Goal: Information Seeking & Learning: Learn about a topic

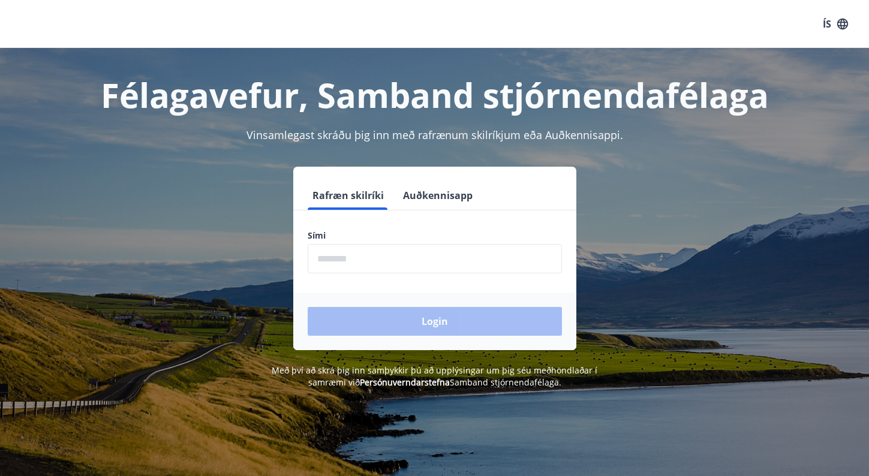
click at [428, 196] on button "Auðkennisapp" at bounding box center [437, 195] width 79 height 29
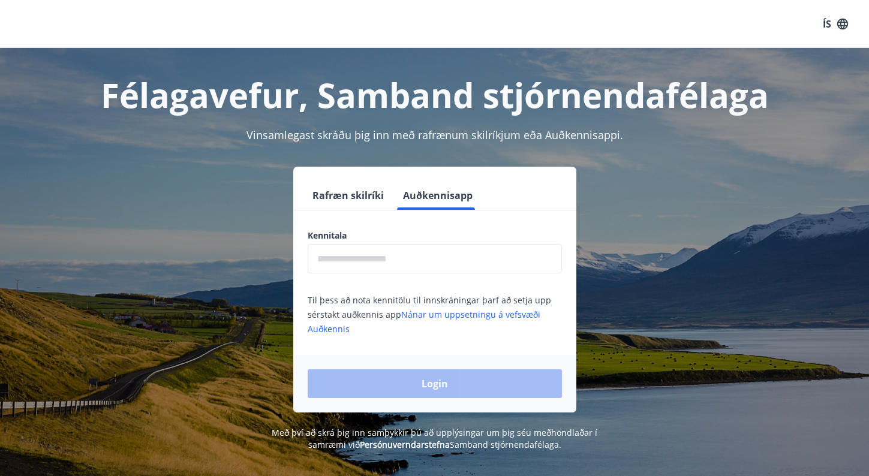
click at [368, 264] on input "text" at bounding box center [435, 258] width 254 height 29
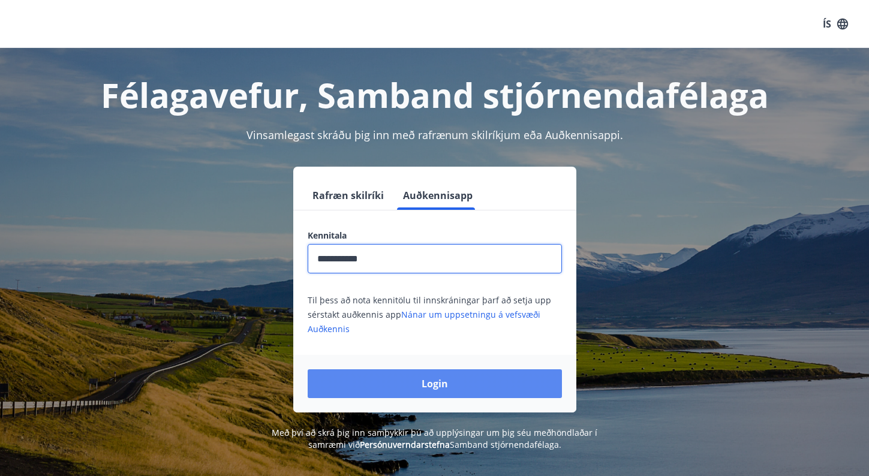
type input "**********"
click at [408, 381] on button "Login" at bounding box center [435, 383] width 254 height 29
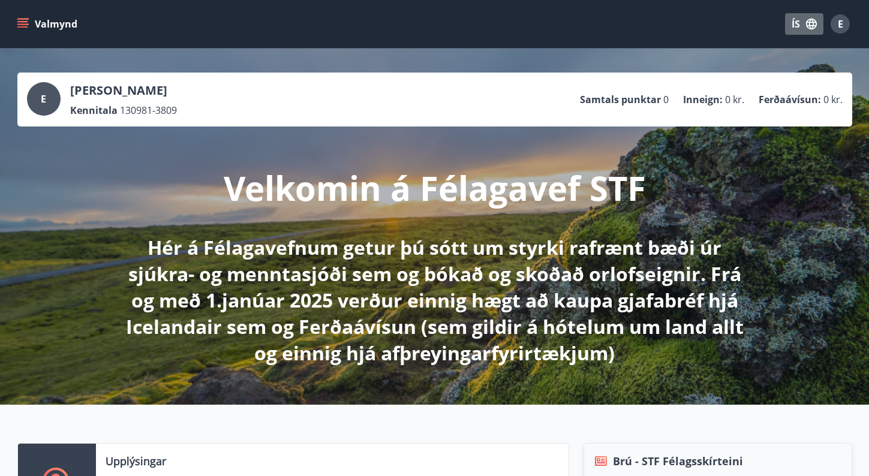
click at [809, 20] on icon "button" at bounding box center [811, 24] width 11 height 11
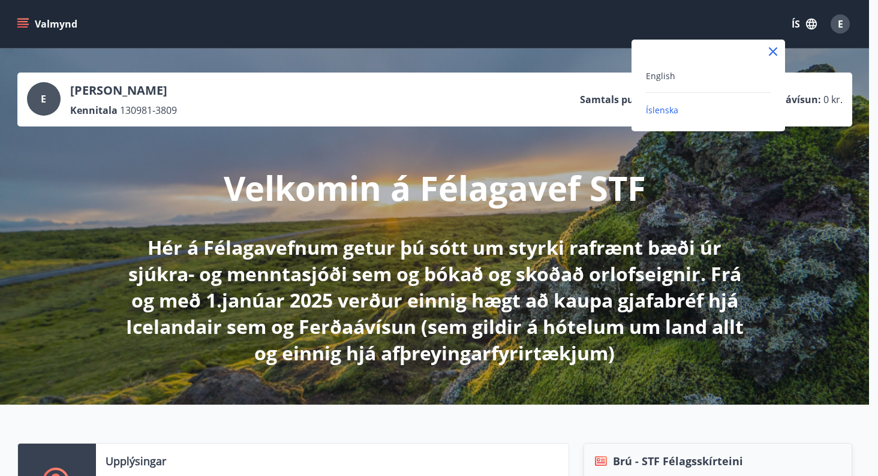
click at [696, 71] on div "English" at bounding box center [708, 75] width 125 height 14
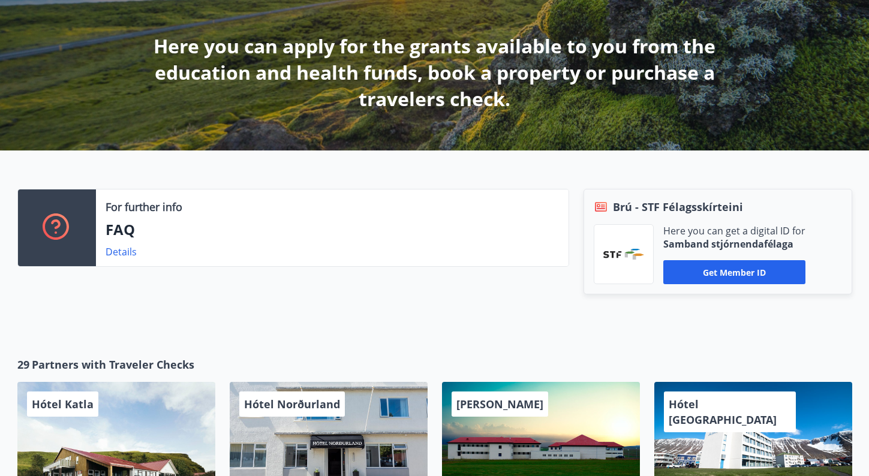
scroll to position [202, 0]
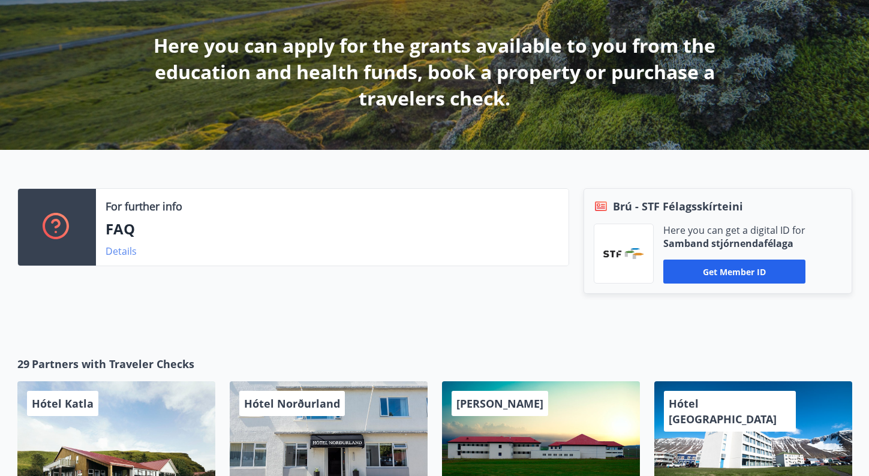
click at [116, 251] on link "Details" at bounding box center [121, 251] width 31 height 13
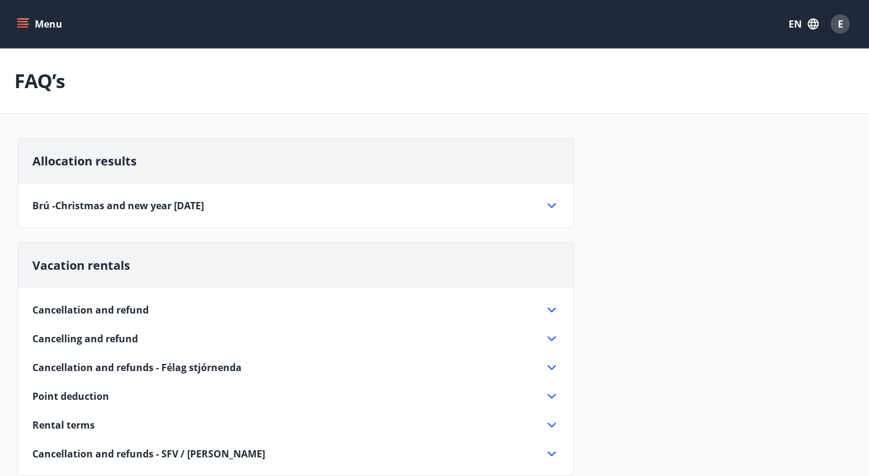
click at [550, 207] on icon at bounding box center [551, 205] width 8 height 5
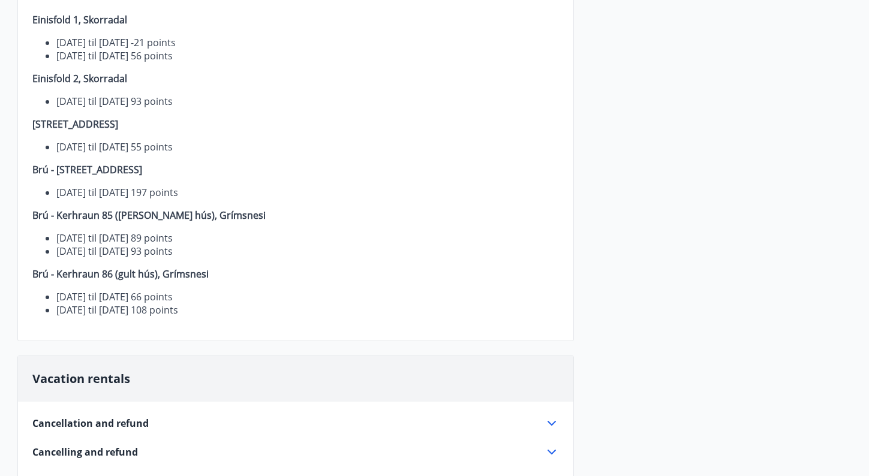
scroll to position [179, 0]
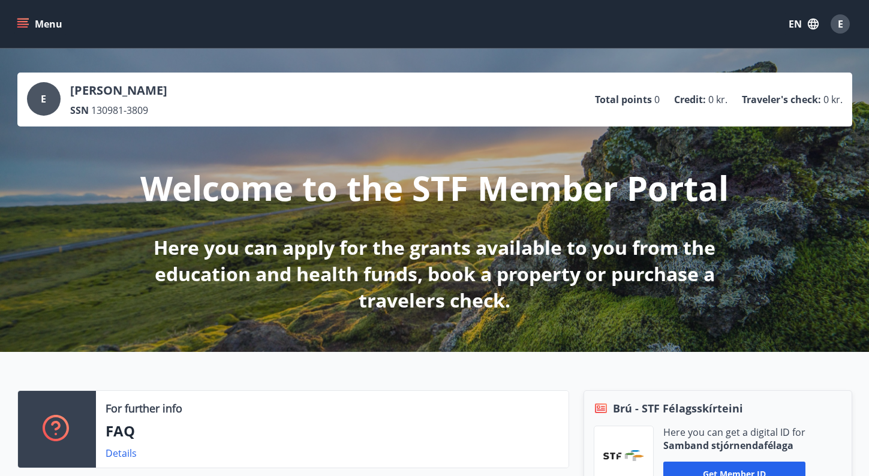
click at [835, 24] on div "E" at bounding box center [839, 23] width 19 height 19
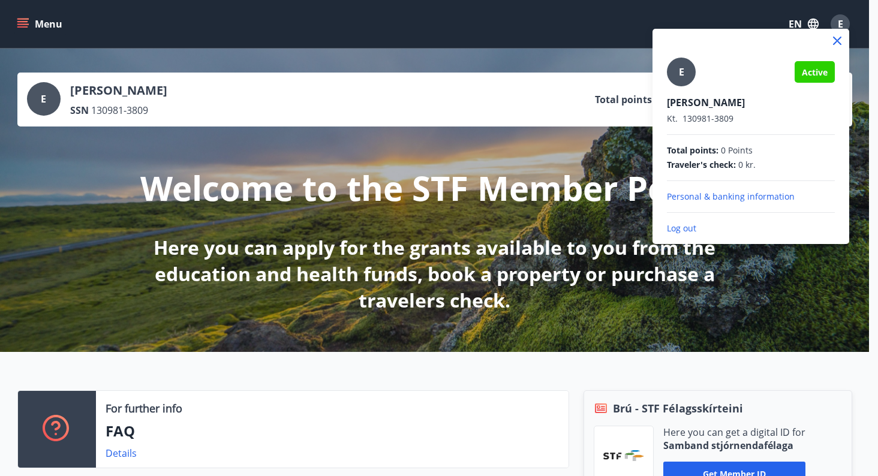
click at [24, 27] on div at bounding box center [439, 238] width 878 height 476
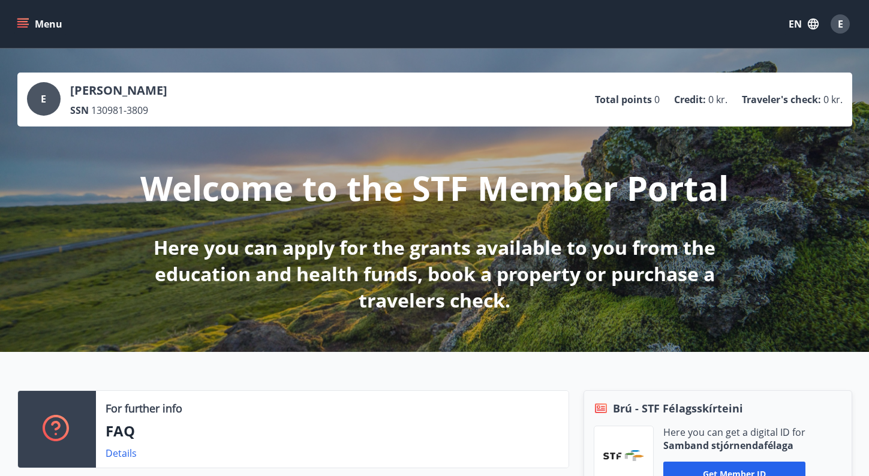
click at [22, 20] on icon "menu" at bounding box center [23, 24] width 12 height 12
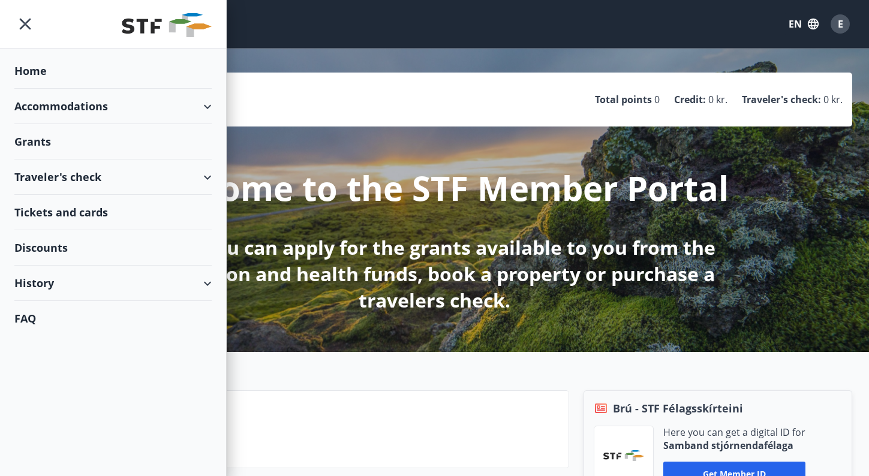
click at [47, 215] on div "Tickets and cards" at bounding box center [112, 212] width 197 height 35
click at [204, 179] on div "Traveler's check" at bounding box center [112, 176] width 197 height 35
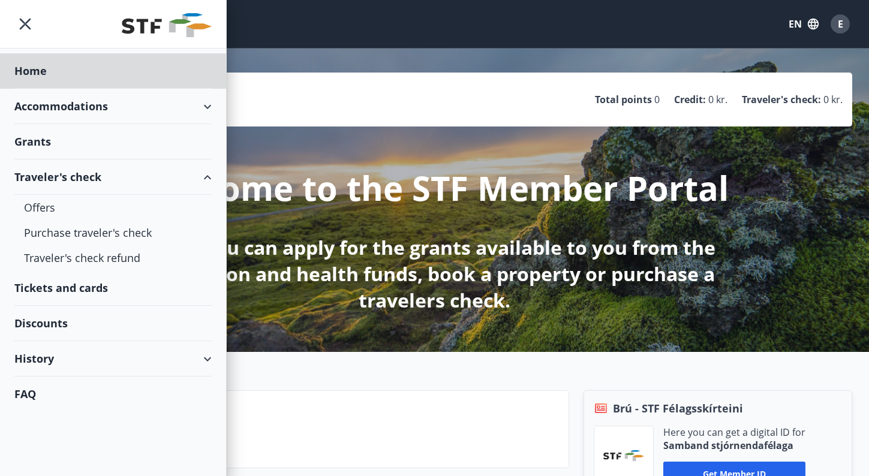
click at [45, 138] on div "Grants" at bounding box center [112, 141] width 197 height 35
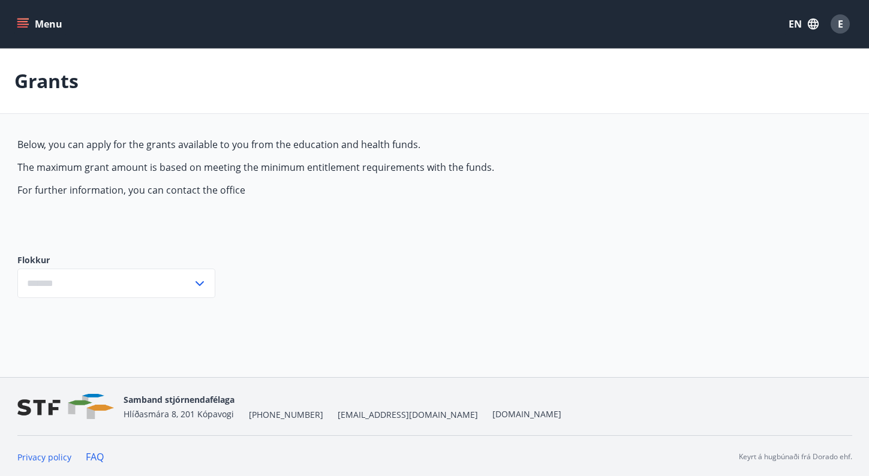
type input "***"
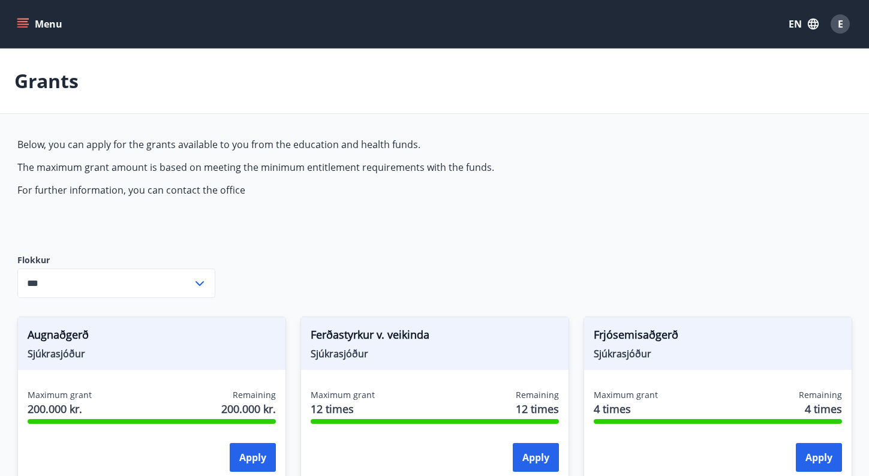
click at [799, 22] on button "EN" at bounding box center [803, 24] width 40 height 22
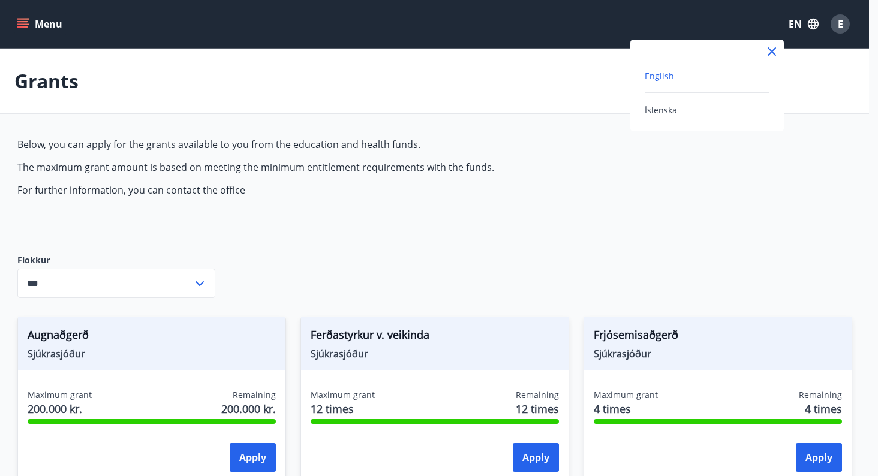
click at [675, 76] on div "English" at bounding box center [706, 75] width 125 height 14
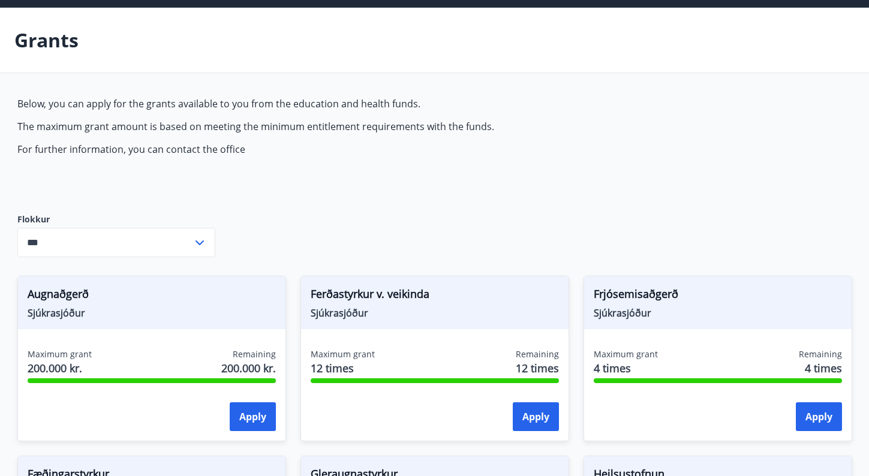
scroll to position [42, 0]
